Goal: Task Accomplishment & Management: Manage account settings

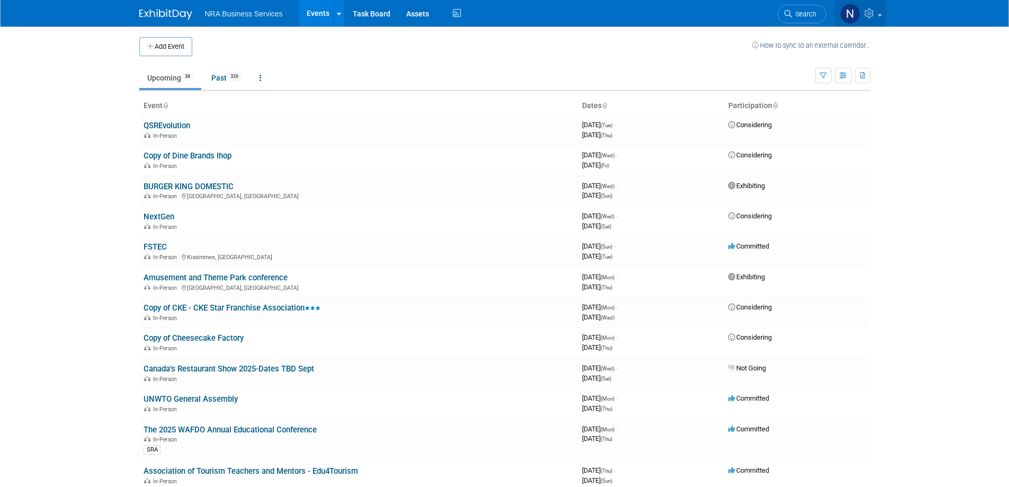
click at [847, 15] on img at bounding box center [850, 14] width 20 height 20
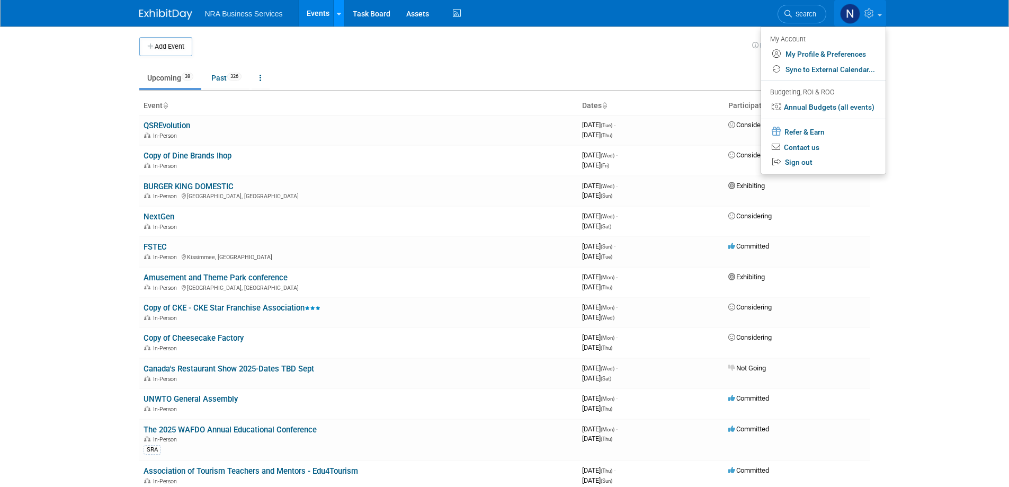
click at [336, 13] on link at bounding box center [338, 13] width 11 height 26
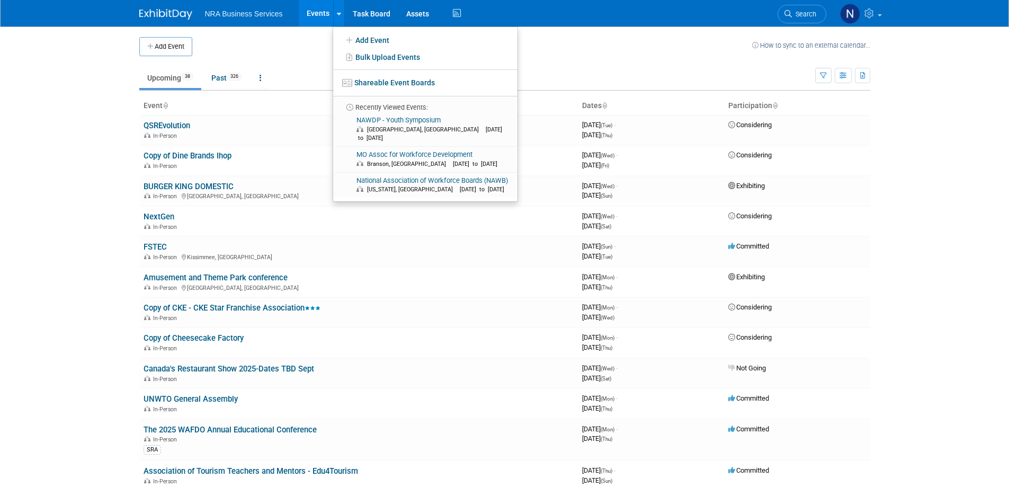
click at [300, 51] on td at bounding box center [472, 46] width 560 height 19
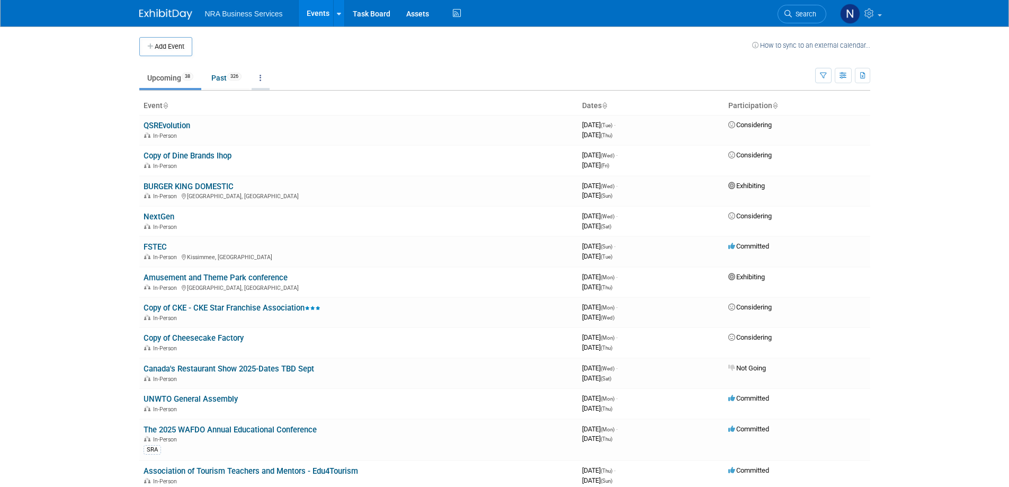
click at [262, 77] on icon at bounding box center [261, 77] width 2 height 7
click at [392, 43] on td at bounding box center [472, 46] width 560 height 19
click at [822, 76] on icon "button" at bounding box center [823, 76] width 7 height 7
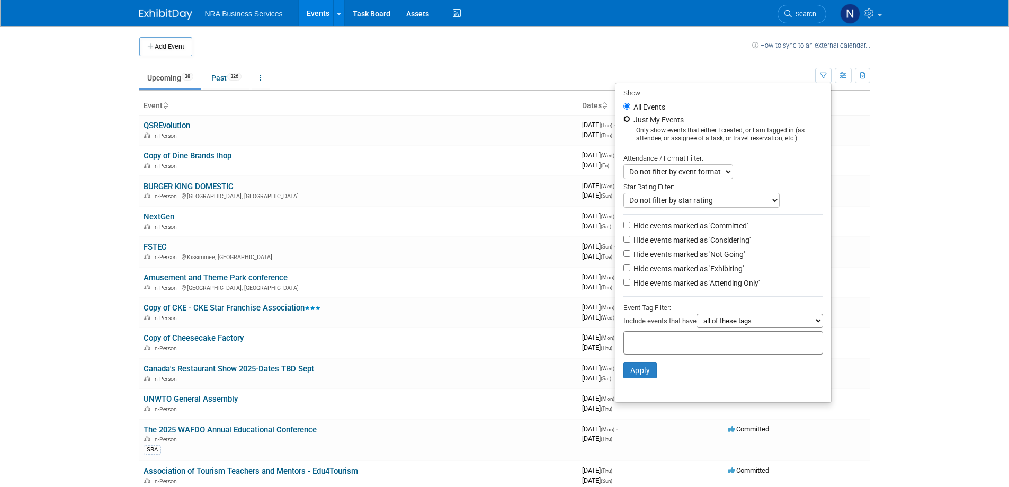
click at [623, 121] on input "Just My Events" at bounding box center [626, 118] width 7 height 7
radio input "true"
click at [629, 378] on button "Apply" at bounding box center [640, 370] width 34 height 16
